Goal: Transaction & Acquisition: Purchase product/service

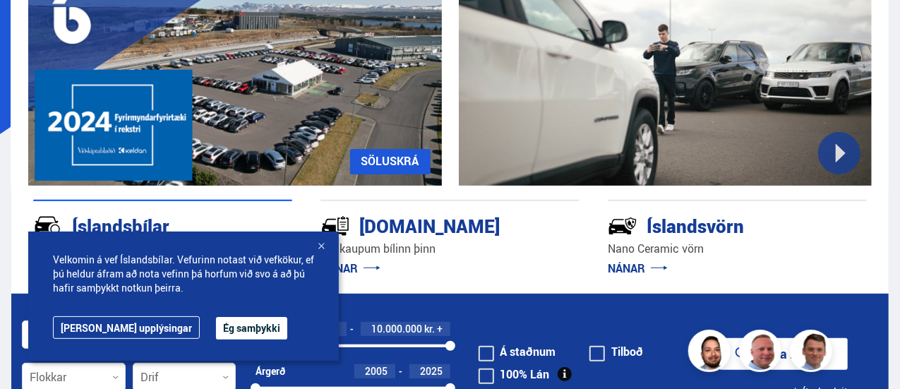
click at [322, 245] on div at bounding box center [321, 247] width 14 height 14
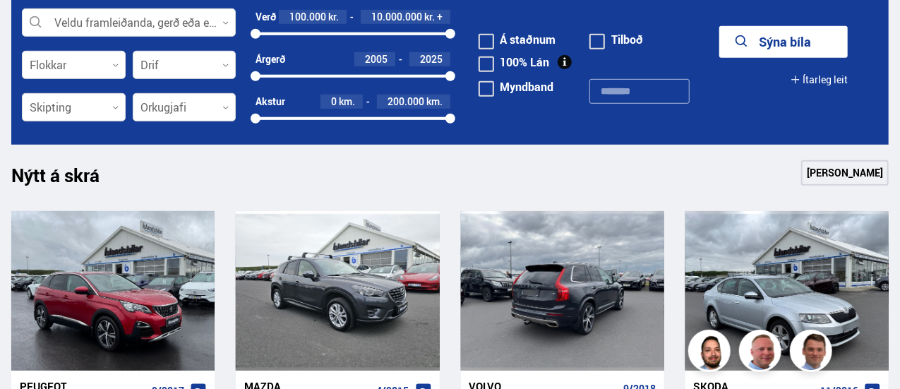
scroll to position [455, 0]
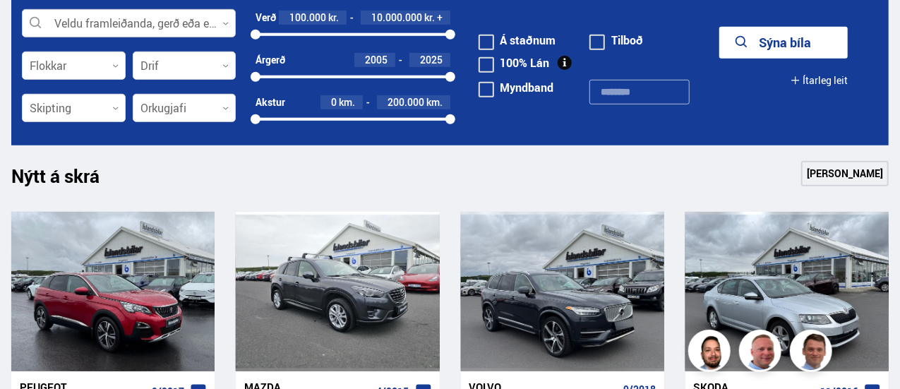
click at [64, 22] on div at bounding box center [129, 24] width 214 height 28
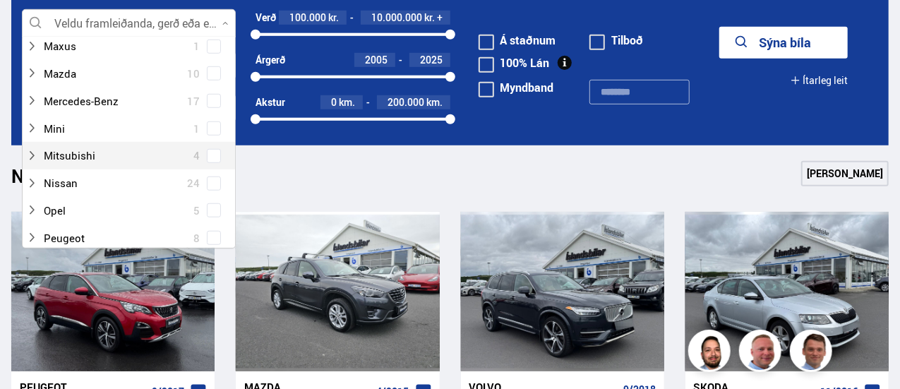
scroll to position [521, 0]
click at [107, 151] on div at bounding box center [114, 156] width 177 height 20
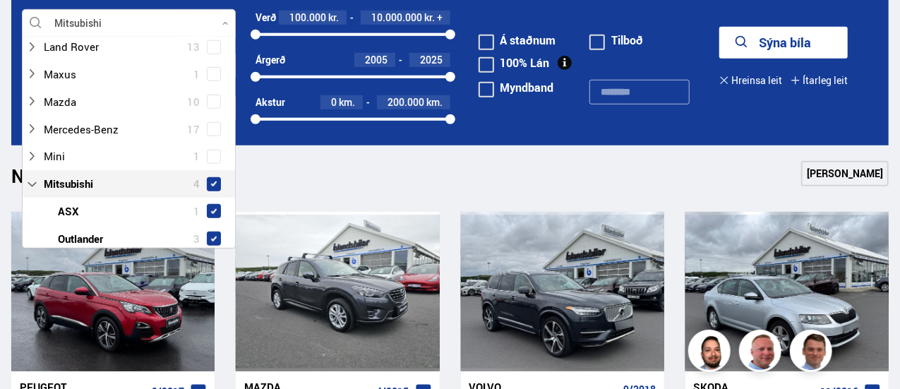
click at [212, 181] on span at bounding box center [214, 184] width 6 height 6
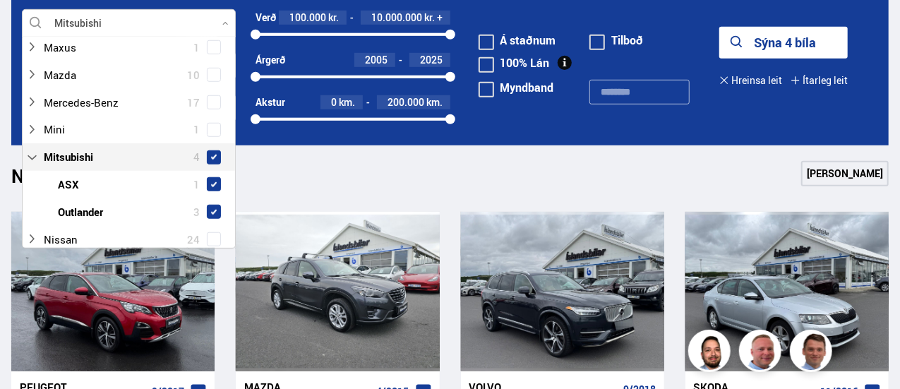
scroll to position [482, 0]
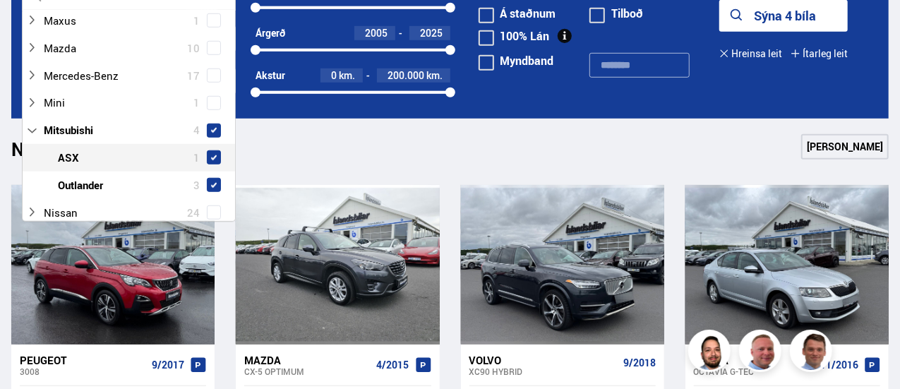
click at [212, 155] on span at bounding box center [214, 158] width 6 height 6
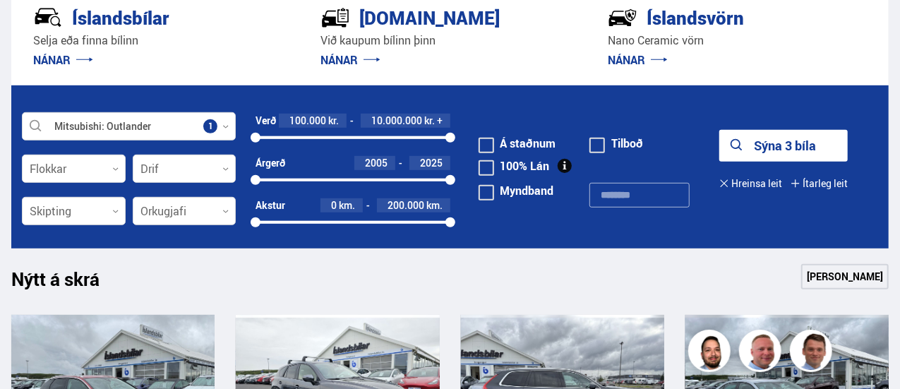
scroll to position [331, 0]
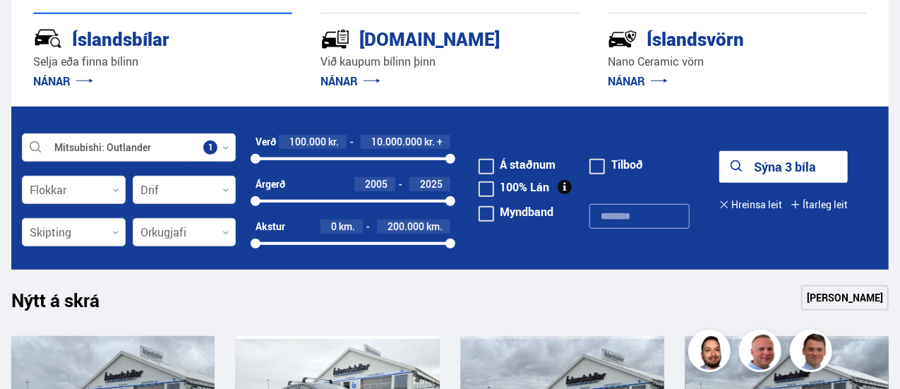
click at [767, 170] on button "Sýna 3 bíla" at bounding box center [783, 167] width 128 height 32
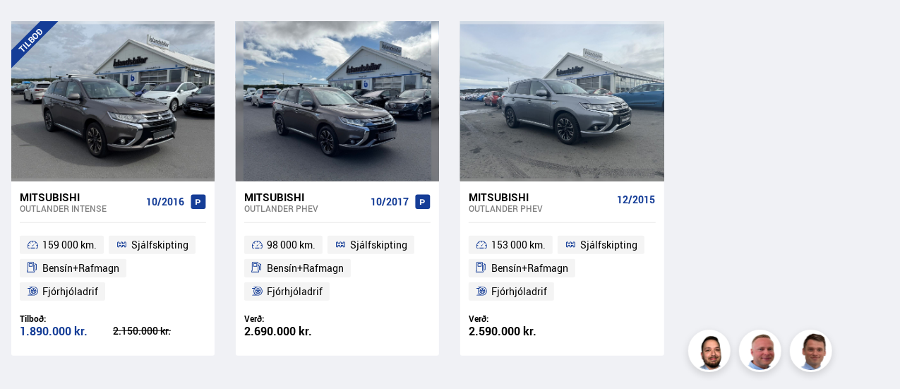
scroll to position [311, 0]
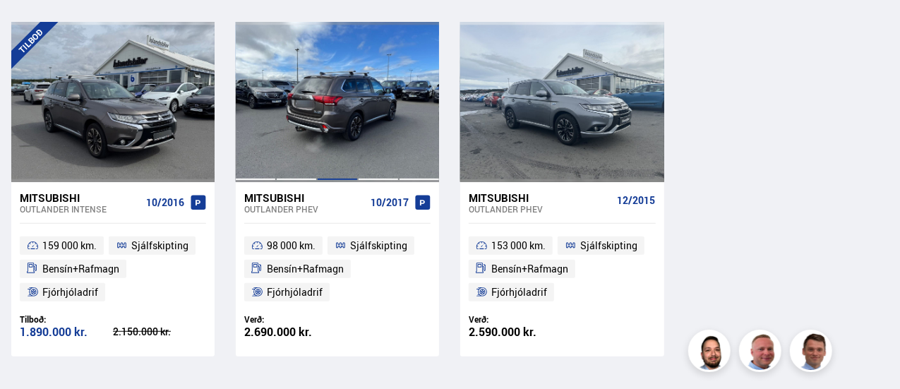
click at [323, 77] on div at bounding box center [337, 102] width 41 height 160
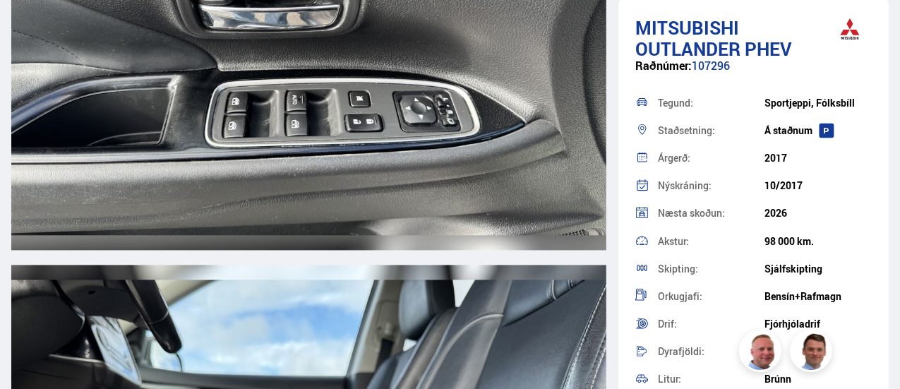
scroll to position [12057, 0]
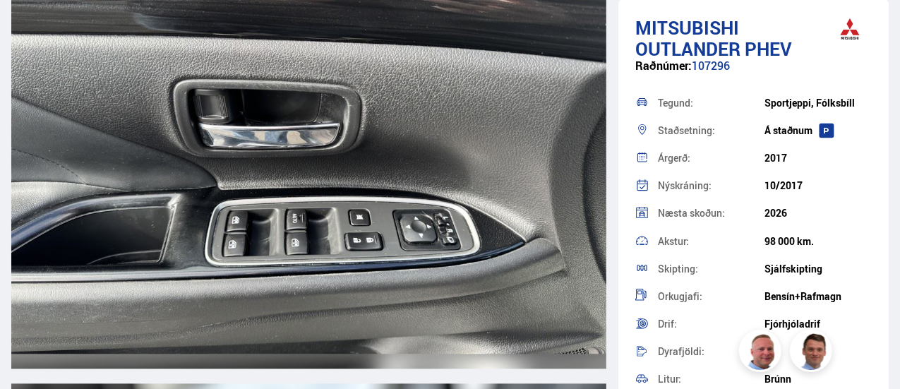
scroll to position [463, 0]
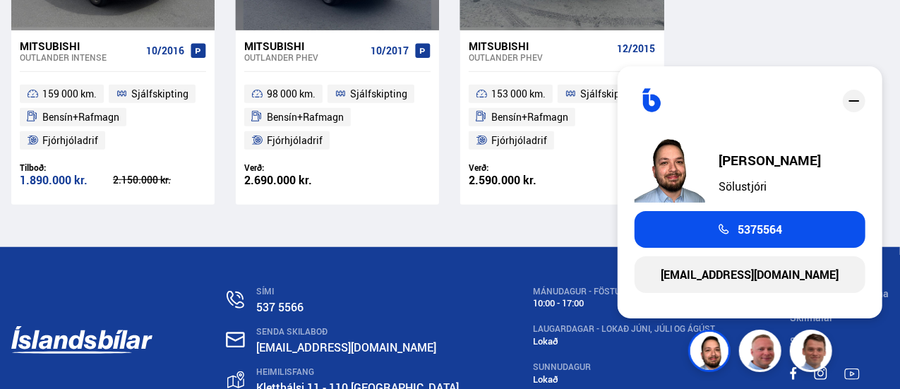
click at [724, 356] on img at bounding box center [711, 353] width 42 height 42
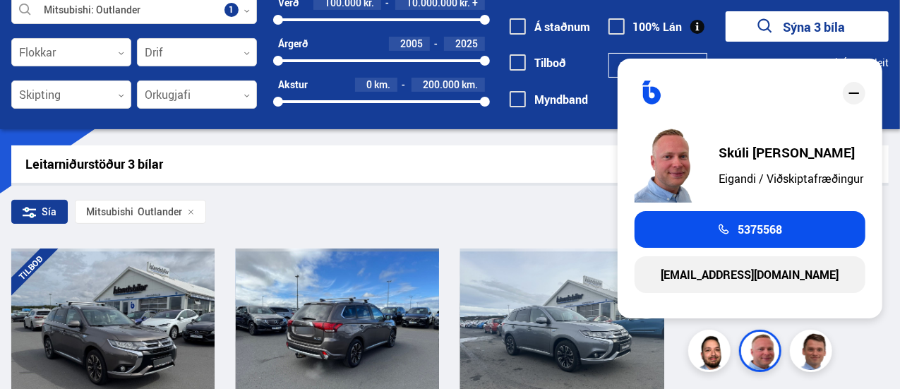
scroll to position [0, 0]
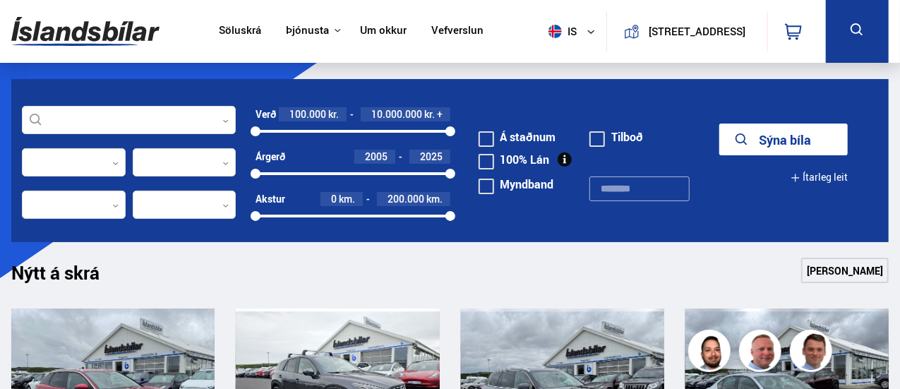
scroll to position [180, 0]
